Goal: Navigation & Orientation: Find specific page/section

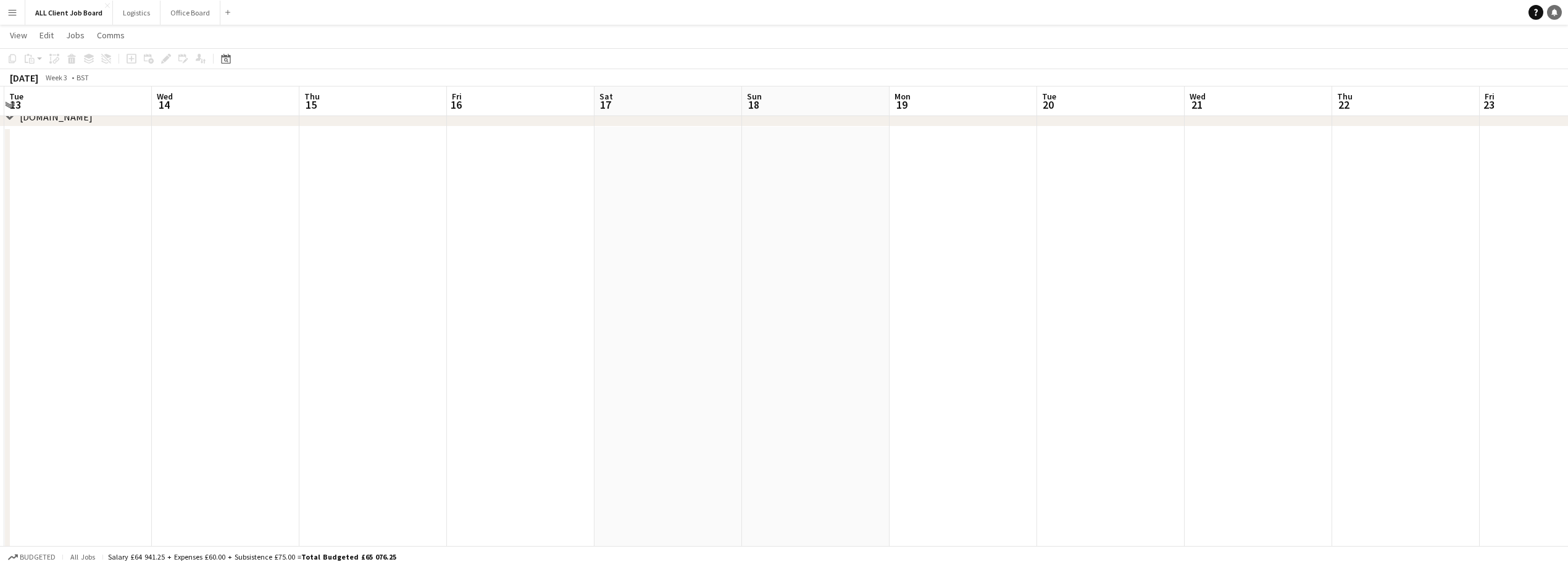
scroll to position [0, 460]
click at [167, 15] on button "Office Board Close" at bounding box center [191, 12] width 60 height 24
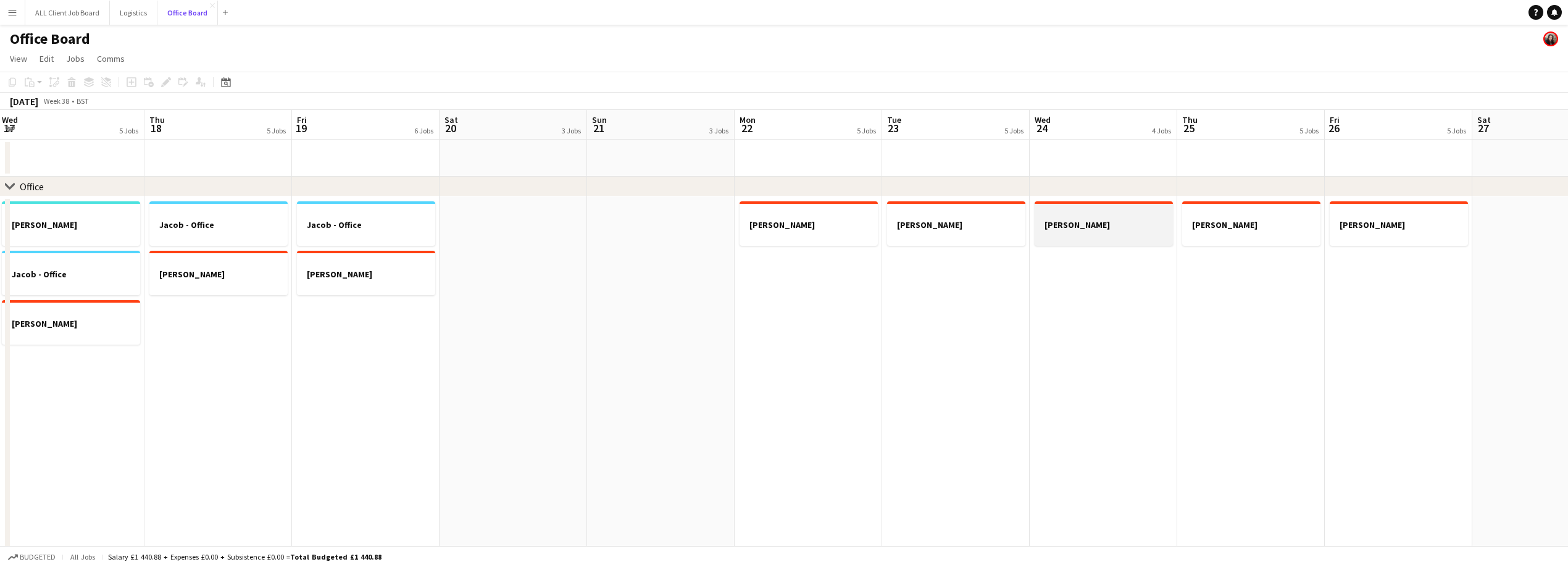
scroll to position [18, 0]
